Goal: Task Accomplishment & Management: Complete application form

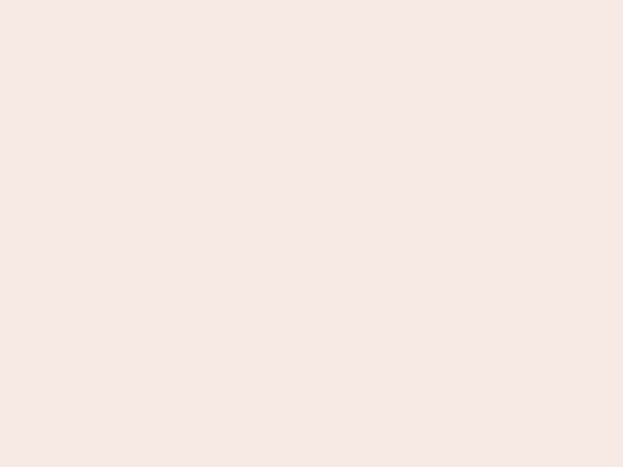
click at [312, 234] on nb-app "Almost there Thank you for registering for Newbook. Your account is under revie…" at bounding box center [311, 233] width 623 height 467
click at [312, 0] on nb-app "Almost there Thank you for registering for Newbook. Your account is under revie…" at bounding box center [311, 233] width 623 height 467
click at [333, 0] on nb-app "Almost there Thank you for registering for Newbook. Your account is under revie…" at bounding box center [311, 233] width 623 height 467
click at [312, 234] on nb-app "Almost there Thank you for registering for Newbook. Your account is under revie…" at bounding box center [311, 233] width 623 height 467
click at [312, 0] on nb-app "Almost there Thank you for registering for Newbook. Your account is under revie…" at bounding box center [311, 233] width 623 height 467
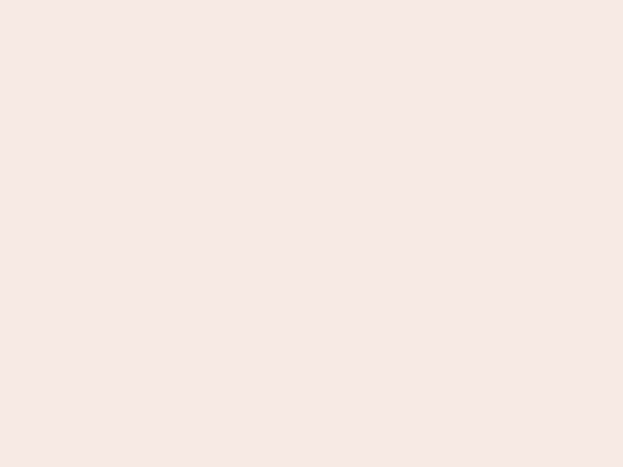
click at [218, 0] on nb-app "Almost there Thank you for registering for Newbook. Your account is under revie…" at bounding box center [311, 233] width 623 height 467
click at [312, 234] on nb-app "Almost there Thank you for registering for Newbook. Your account is under revie…" at bounding box center [311, 233] width 623 height 467
click at [312, 0] on nb-app "Almost there Thank you for registering for Newbook. Your account is under revie…" at bounding box center [311, 233] width 623 height 467
click at [218, 0] on nb-app "Almost there Thank you for registering for Newbook. Your account is under revie…" at bounding box center [311, 233] width 623 height 467
click at [312, 234] on nb-app "Almost there Thank you for registering for Newbook. Your account is under revie…" at bounding box center [311, 233] width 623 height 467
